Goal: Information Seeking & Learning: Stay updated

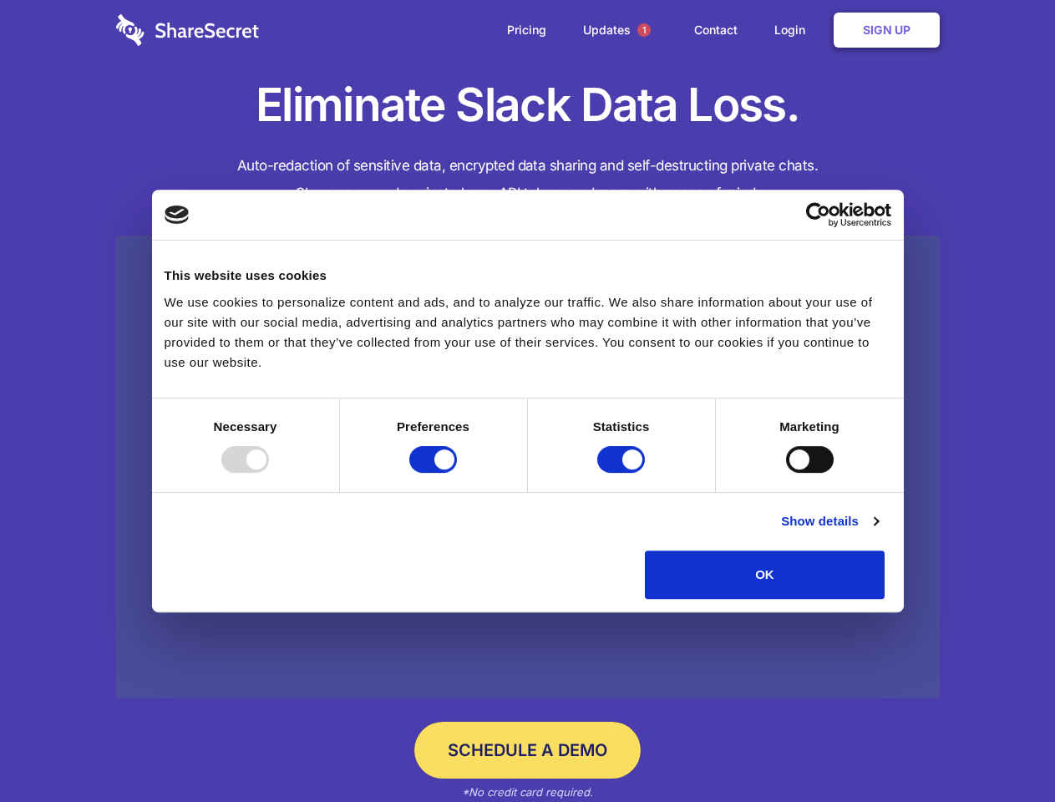
click at [269, 473] on div at bounding box center [245, 459] width 48 height 27
click at [457, 473] on input "Preferences" at bounding box center [433, 459] width 48 height 27
checkbox input "false"
click at [623, 473] on input "Statistics" at bounding box center [621, 459] width 48 height 27
checkbox input "false"
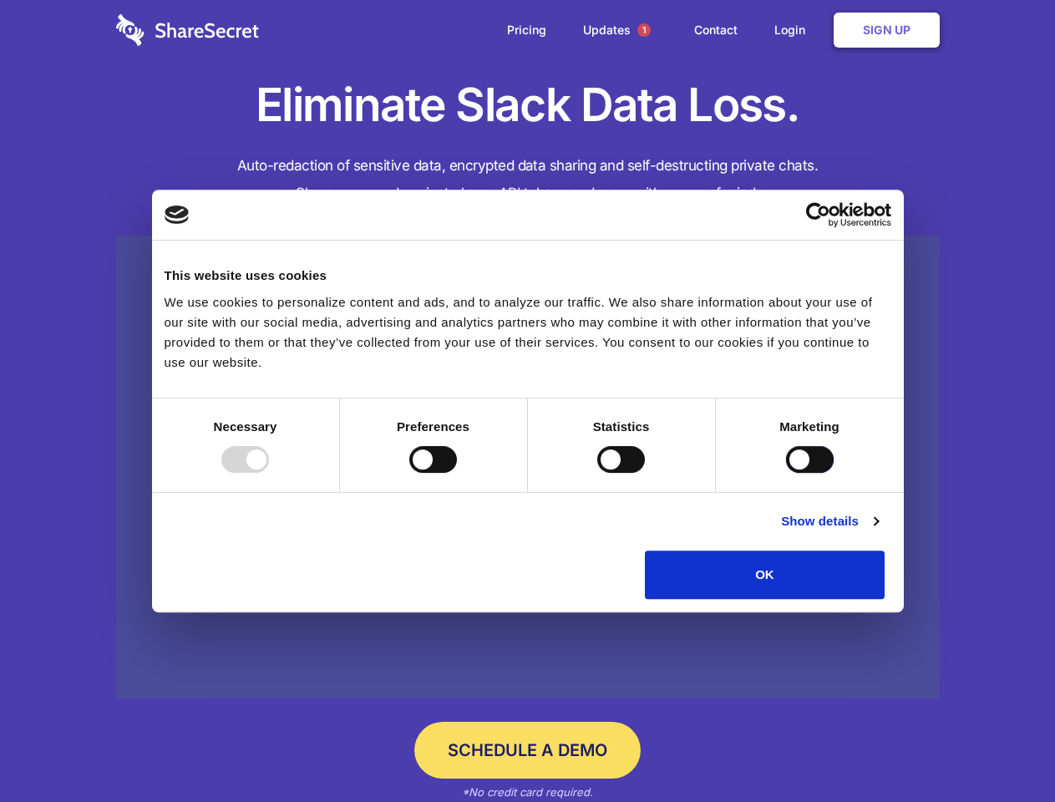
click at [786, 473] on input "Marketing" at bounding box center [810, 459] width 48 height 27
checkbox input "true"
click at [878, 531] on link "Show details" at bounding box center [829, 521] width 97 height 20
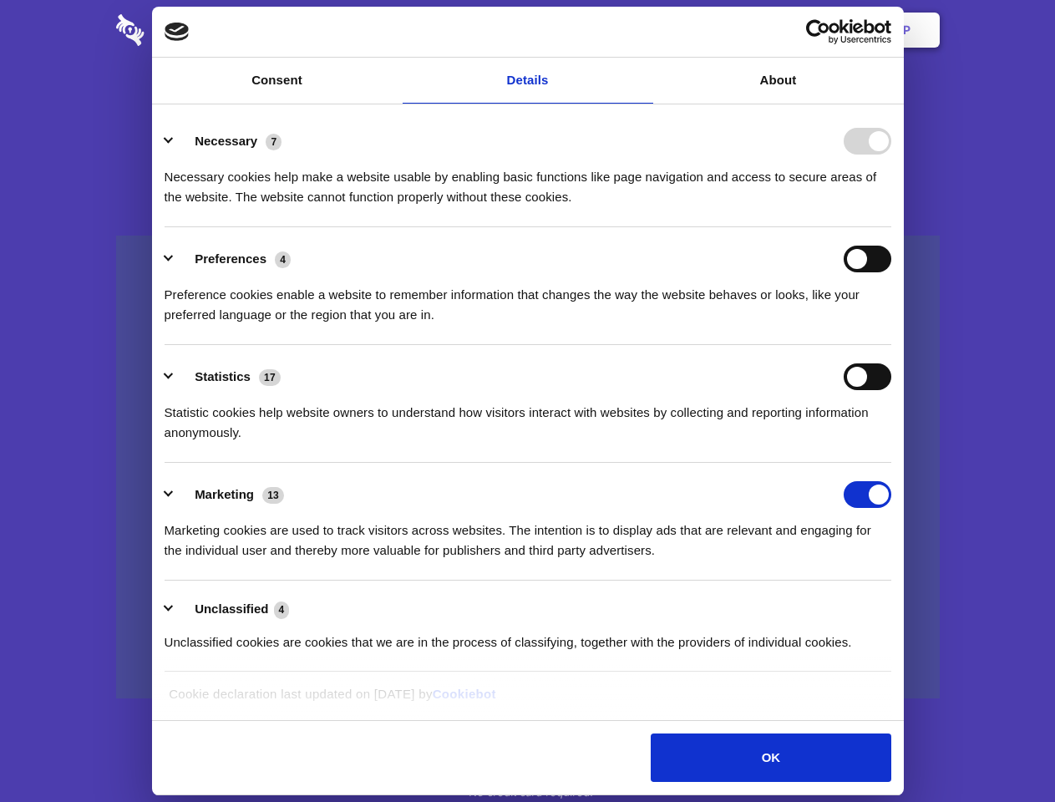
click at [891, 227] on li "Necessary 7 Necessary cookies help make a website usable by enabling basic func…" at bounding box center [528, 168] width 727 height 118
click at [643, 30] on span "1" at bounding box center [643, 29] width 13 height 13
